Goal: Information Seeking & Learning: Find specific fact

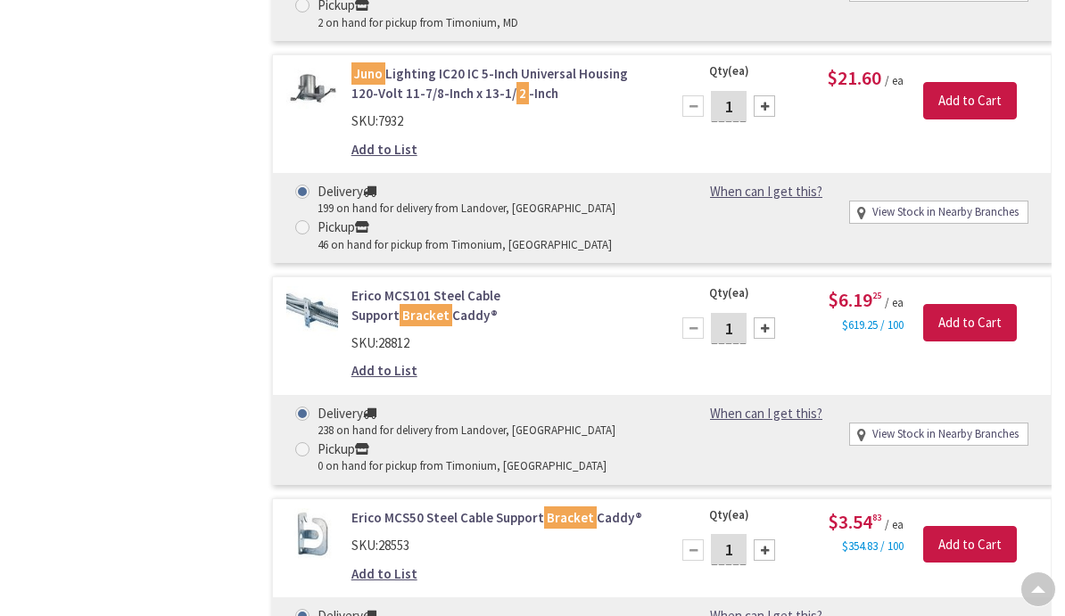
scroll to position [8404, 0]
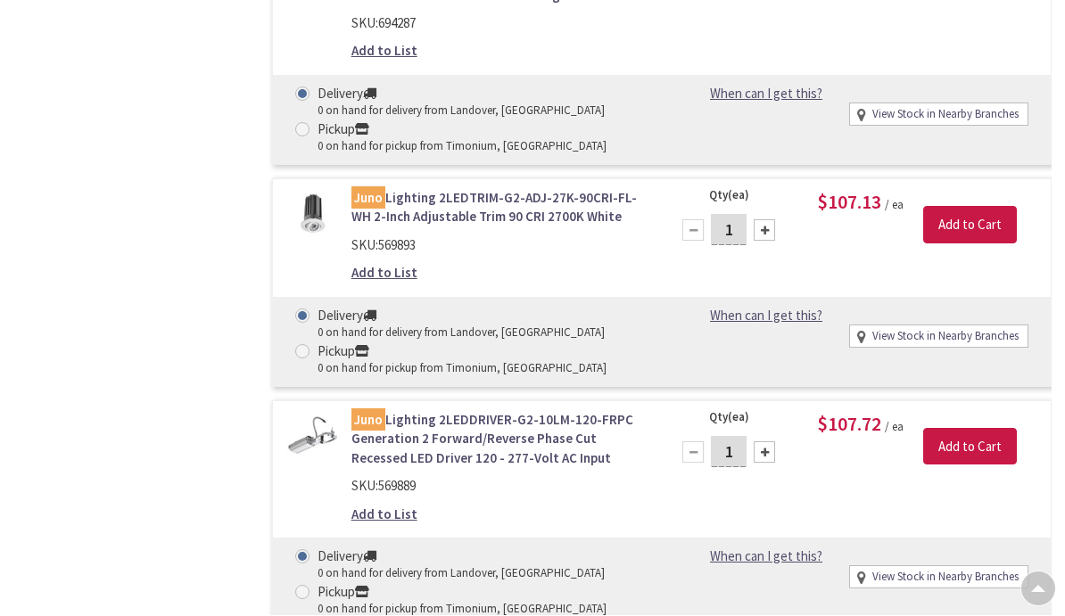
scroll to position [11221, 0]
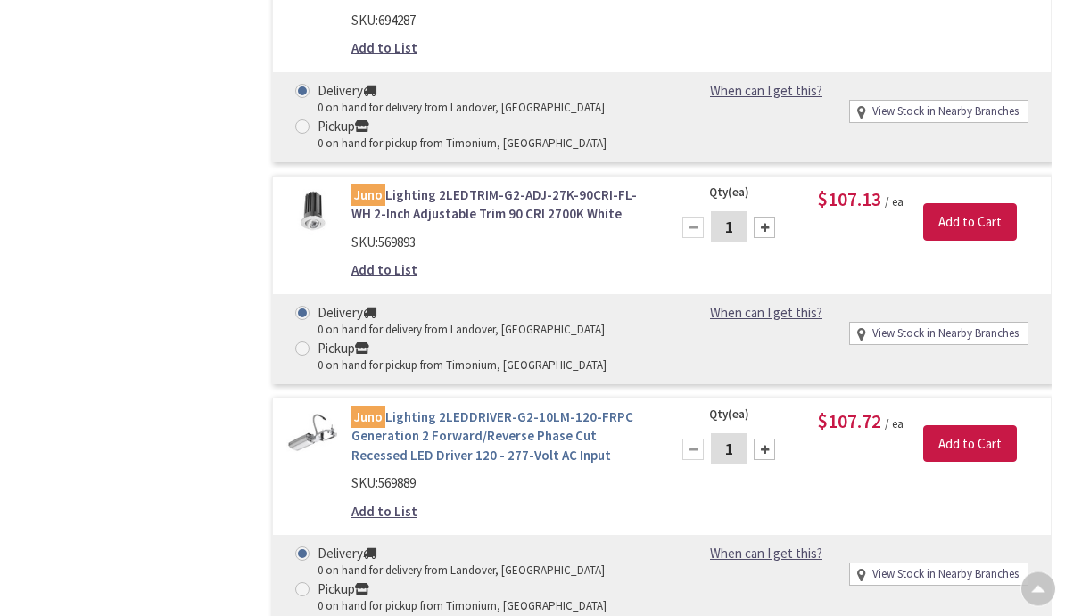
click at [476, 409] on link "Juno Lighting 2LEDDRIVER-G2-10LM-120-FRPC Generation 2 Forward/Reverse Phase Cu…" at bounding box center [499, 437] width 297 height 57
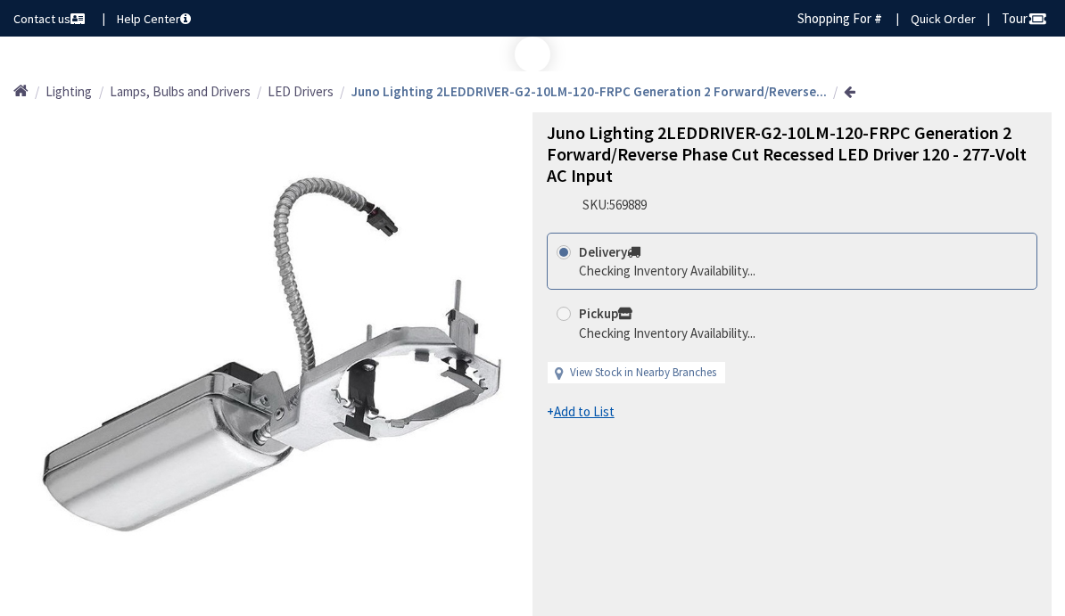
click at [1014, 453] on div "Juno Lighting 2LEDDRIVER-G2-10LM-120-FRPC Generation 2 Forward/Reverse Phase Cu…" at bounding box center [791, 385] width 519 height 547
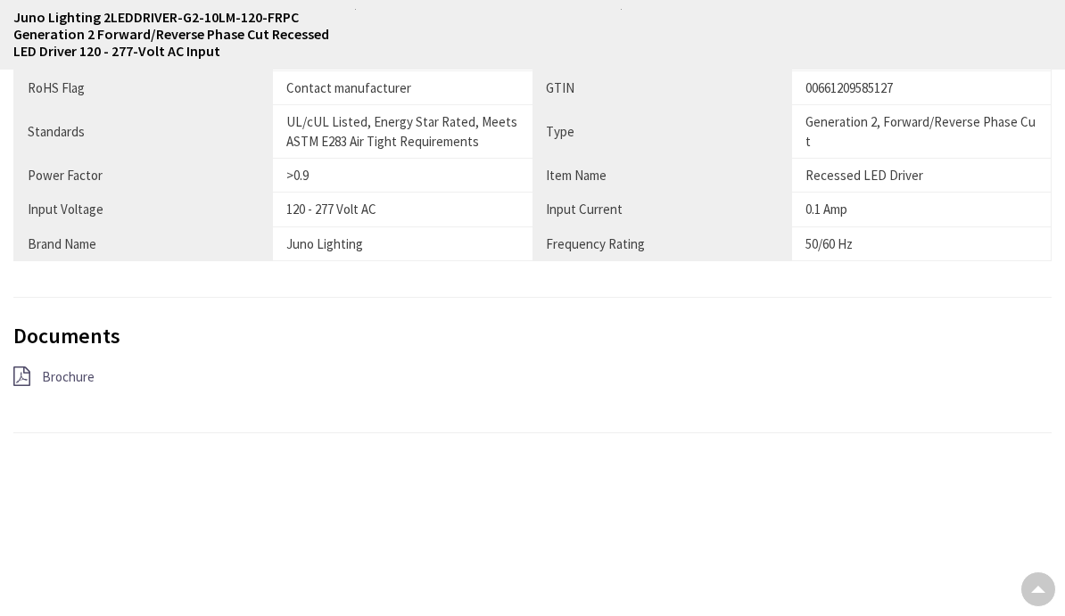
scroll to position [1052, 0]
click at [69, 373] on span "Brochure" at bounding box center [68, 377] width 53 height 17
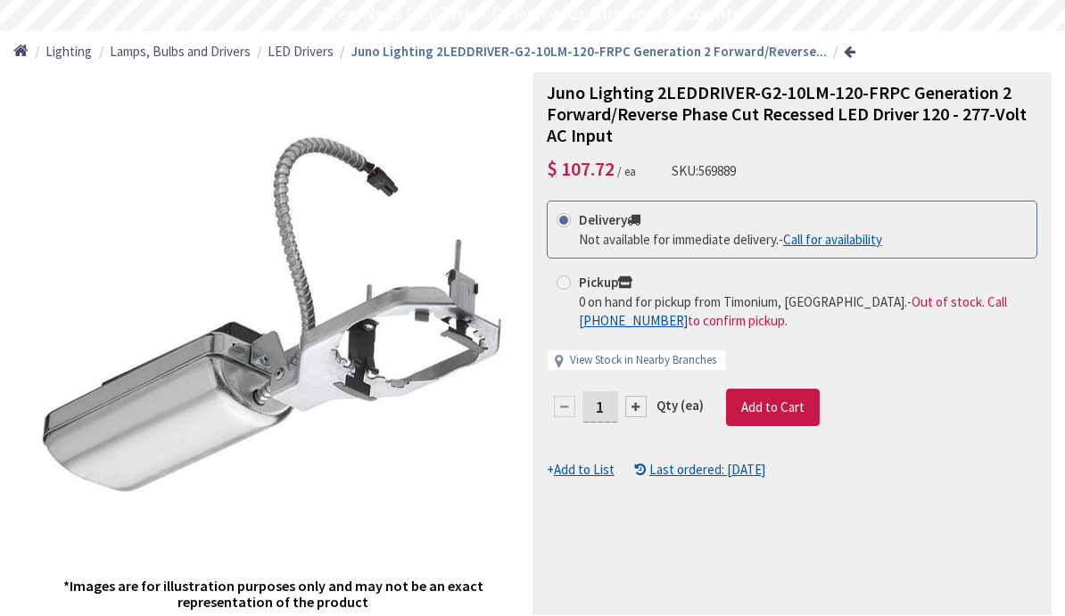
scroll to position [73, 0]
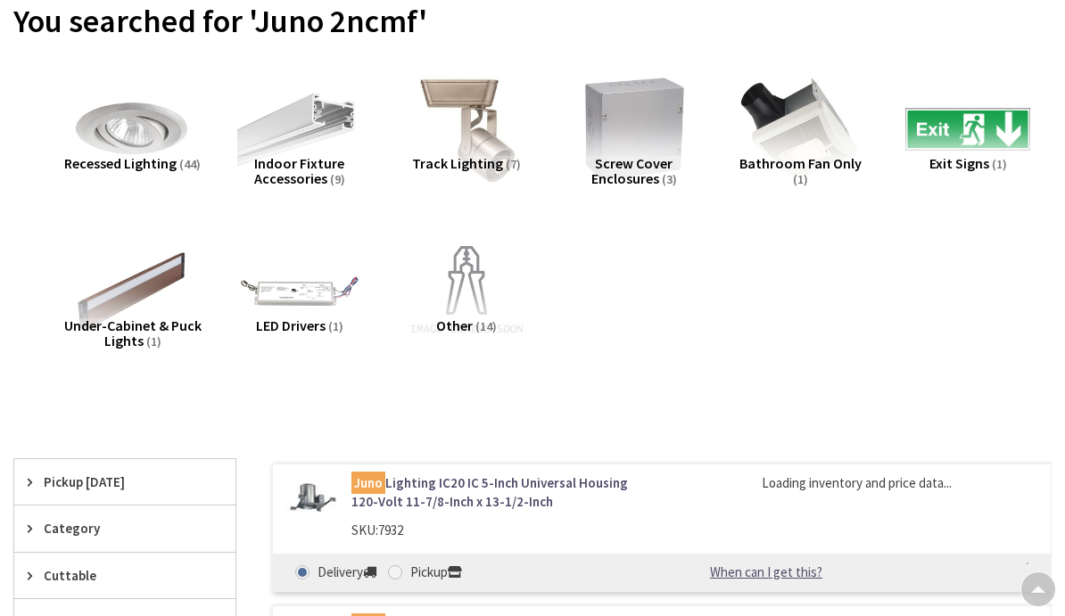
scroll to position [113, 0]
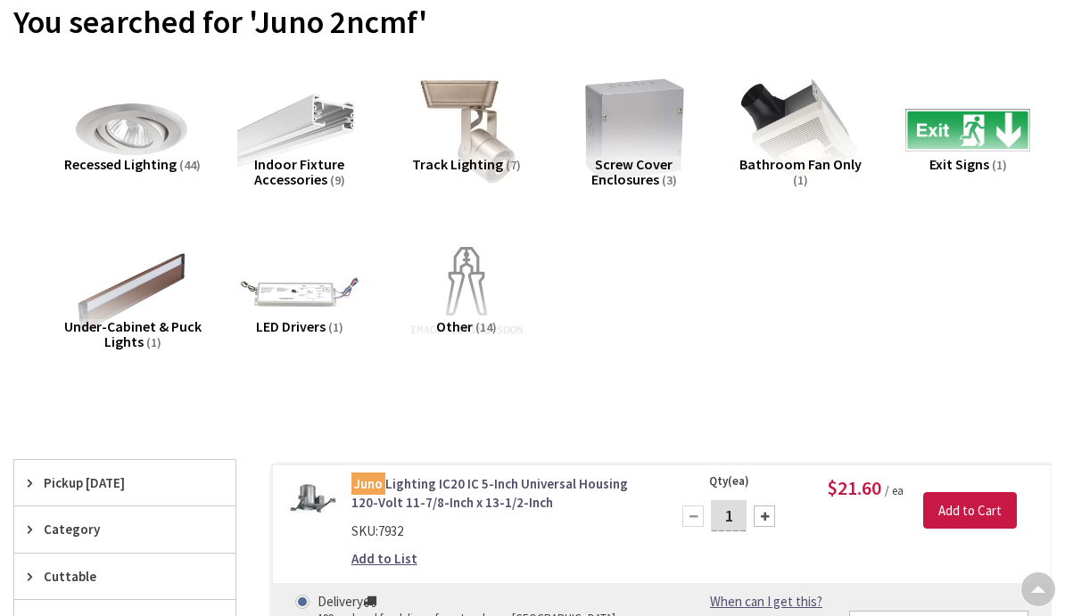
click at [125, 163] on span "Recessed Lighting" at bounding box center [120, 164] width 112 height 18
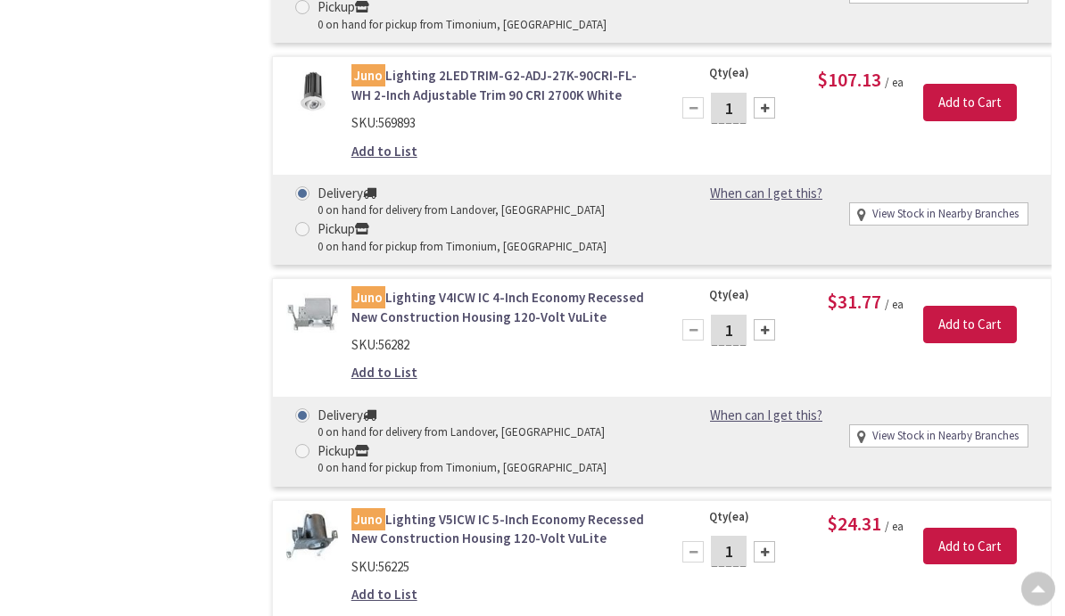
scroll to position [6949, 0]
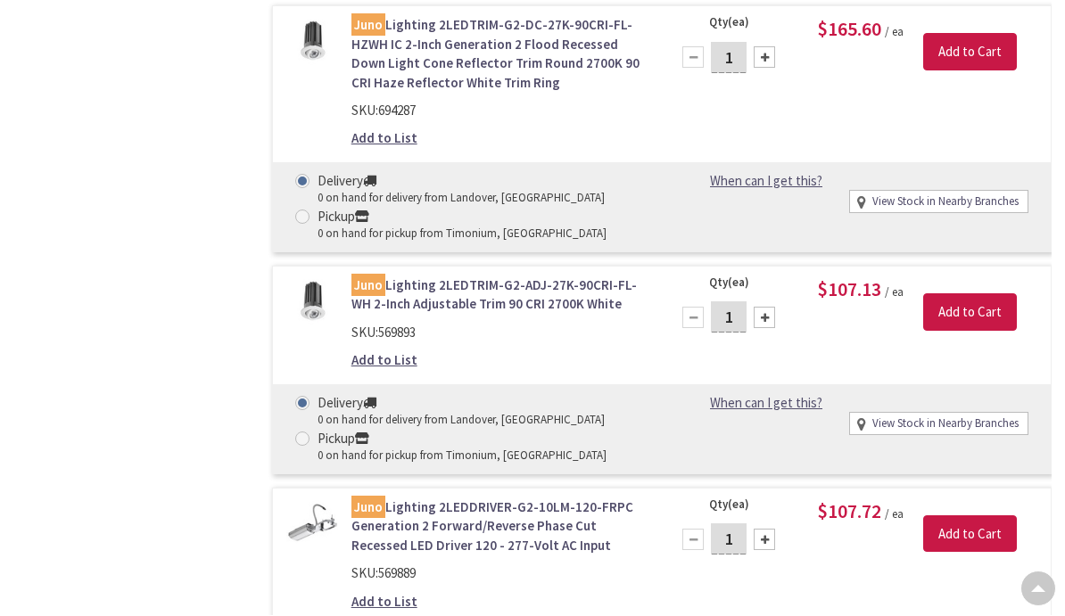
scroll to position [11132, 0]
